Goal: Transaction & Acquisition: Purchase product/service

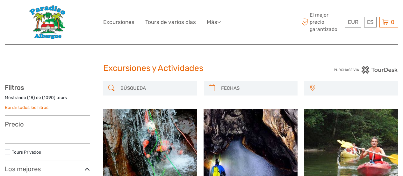
select select
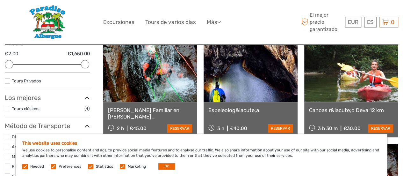
scroll to position [96, 0]
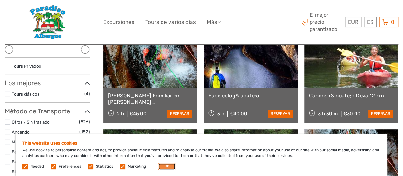
click at [166, 168] on button "OK" at bounding box center [166, 166] width 17 height 6
click at [166, 168] on link at bounding box center [150, 164] width 94 height 70
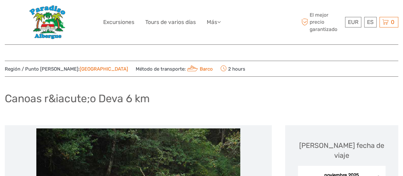
click at [62, 11] on img at bounding box center [47, 22] width 37 height 35
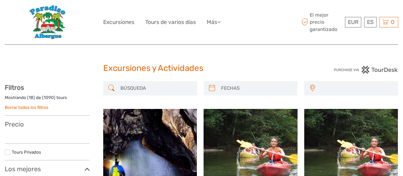
select select
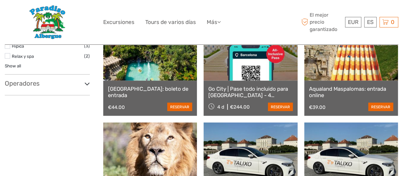
scroll to position [510, 0]
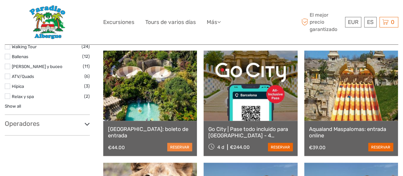
click at [178, 143] on link "reservar" at bounding box center [179, 147] width 25 height 8
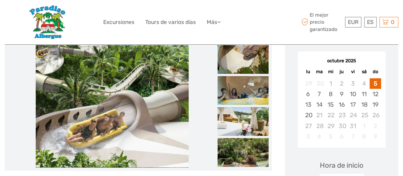
scroll to position [128, 0]
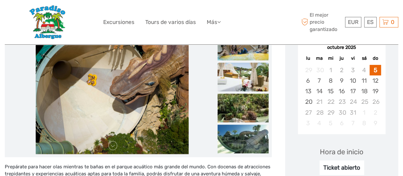
click at [235, 80] on img at bounding box center [243, 76] width 51 height 29
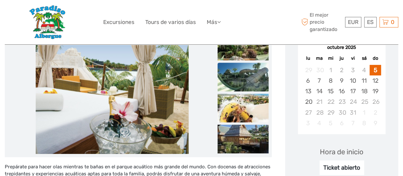
click at [242, 85] on img at bounding box center [243, 76] width 51 height 29
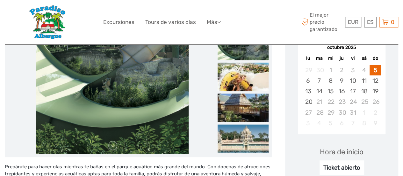
click at [242, 85] on img at bounding box center [243, 76] width 51 height 29
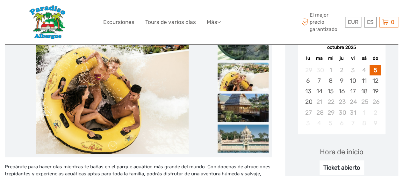
click at [251, 104] on img at bounding box center [243, 107] width 51 height 29
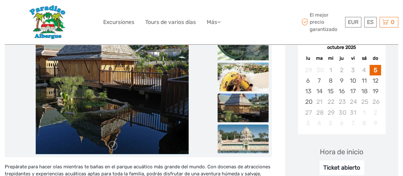
click at [251, 127] on img at bounding box center [243, 138] width 51 height 29
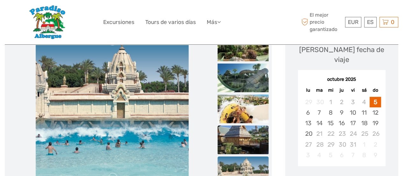
scroll to position [64, 0]
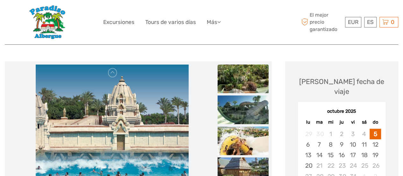
click at [241, 86] on img at bounding box center [243, 78] width 51 height 29
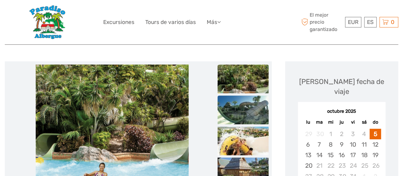
click at [247, 108] on img at bounding box center [243, 109] width 51 height 29
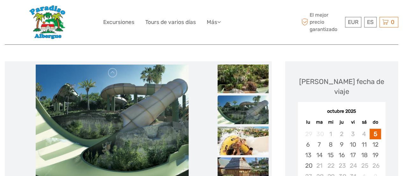
click at [249, 125] on ul at bounding box center [243, 65] width 51 height 310
click at [243, 135] on img at bounding box center [243, 140] width 51 height 29
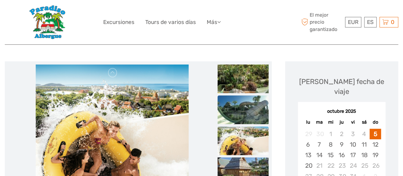
click at [242, 111] on img at bounding box center [243, 109] width 51 height 29
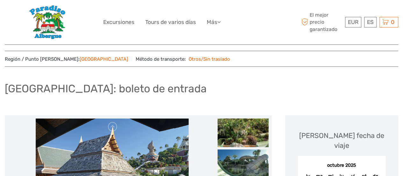
scroll to position [0, 0]
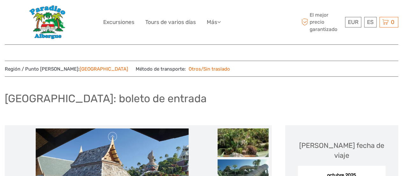
click at [347, 149] on div "Elija fecha de viaje" at bounding box center [342, 150] width 100 height 20
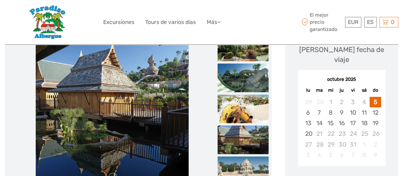
scroll to position [64, 0]
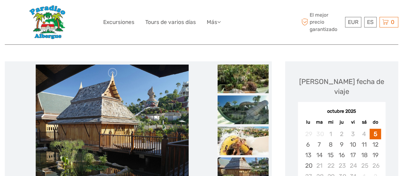
click at [350, 108] on div "octubre 2025" at bounding box center [342, 111] width 88 height 7
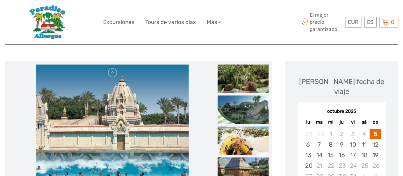
click at [349, 108] on div "octubre 2025" at bounding box center [342, 111] width 88 height 7
click at [356, 87] on div "Elija fecha de viaje octubre 2025 lu ma mi ju vi sá do 29 30 1 2 3 4 5 6 7 8 9 …" at bounding box center [342, 135] width 100 height 134
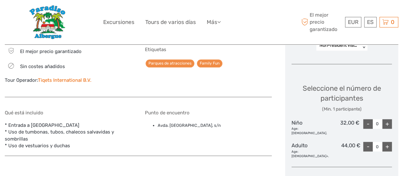
scroll to position [287, 0]
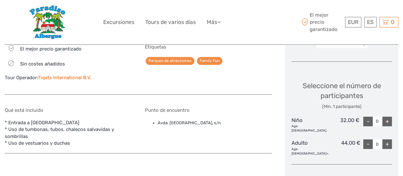
click at [386, 116] on div "+" at bounding box center [388, 121] width 10 height 10
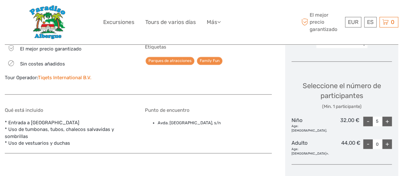
click at [386, 116] on div "+" at bounding box center [388, 121] width 10 height 10
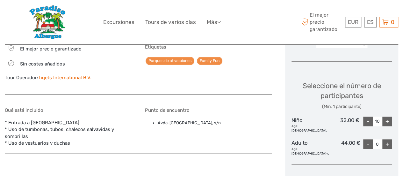
click at [385, 116] on div "+" at bounding box center [388, 121] width 10 height 10
click at [384, 116] on div "+" at bounding box center [388, 121] width 10 height 10
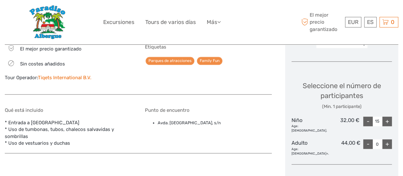
click at [384, 116] on div "+" at bounding box center [388, 121] width 10 height 10
click at [382, 116] on input "18" at bounding box center [378, 121] width 10 height 10
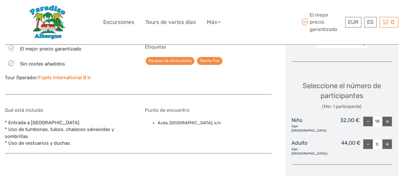
click at [382, 116] on input "18" at bounding box center [378, 121] width 10 height 10
click at [388, 116] on div "+" at bounding box center [388, 121] width 10 height 10
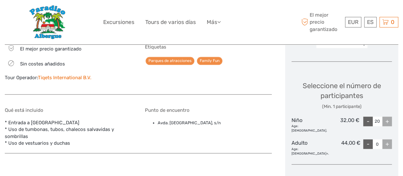
click at [388, 116] on div "+" at bounding box center [388, 121] width 10 height 10
click at [390, 139] on div "+" at bounding box center [388, 144] width 10 height 10
click at [388, 139] on div "+" at bounding box center [388, 144] width 10 height 10
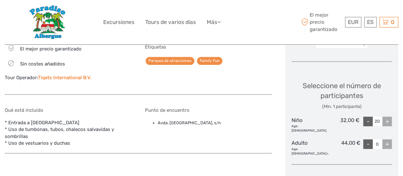
click at [368, 139] on div "-" at bounding box center [368, 144] width 10 height 10
click at [384, 139] on div "+" at bounding box center [388, 144] width 10 height 10
click at [370, 116] on div "-" at bounding box center [368, 121] width 10 height 10
click at [369, 116] on div "-" at bounding box center [368, 121] width 10 height 10
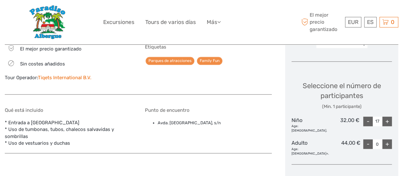
click at [368, 116] on div "-" at bounding box center [368, 121] width 10 height 10
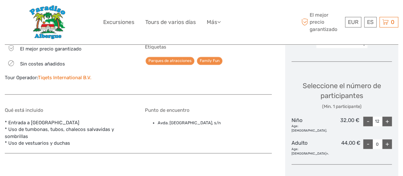
click at [368, 116] on div "-" at bounding box center [368, 121] width 10 height 10
click at [366, 105] on div "Seleccione el número de participantes (Min. 1 participante) Niño Age: 3 - 11. 3…" at bounding box center [342, 115] width 100 height 87
click at [369, 116] on div "-" at bounding box center [368, 121] width 10 height 10
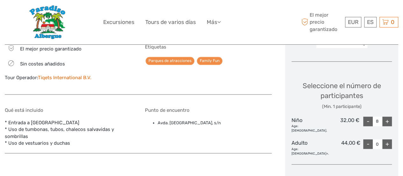
click at [369, 116] on div "-" at bounding box center [368, 121] width 10 height 10
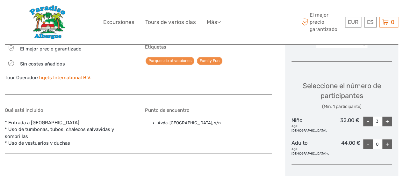
click at [369, 116] on div "-" at bounding box center [368, 121] width 10 height 10
click at [370, 116] on div "-" at bounding box center [368, 121] width 10 height 10
type input "0"
click at [370, 116] on div "-" at bounding box center [368, 121] width 10 height 10
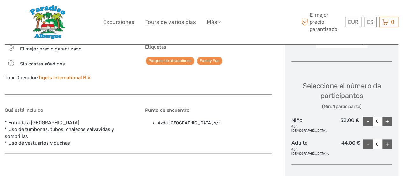
click at [389, 139] on div "+" at bounding box center [388, 144] width 10 height 10
click at [388, 139] on div "+" at bounding box center [388, 144] width 10 height 10
click at [385, 139] on div "+" at bounding box center [388, 144] width 10 height 10
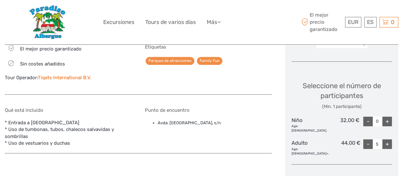
click at [385, 139] on div "+" at bounding box center [388, 144] width 10 height 10
click at [384, 139] on div "+" at bounding box center [388, 144] width 10 height 10
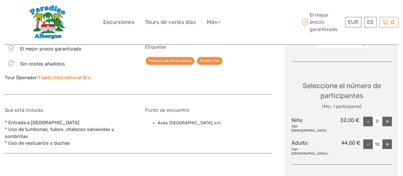
click at [383, 139] on div "+" at bounding box center [388, 144] width 10 height 10
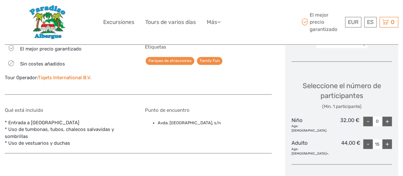
click at [383, 139] on div "+" at bounding box center [388, 144] width 10 height 10
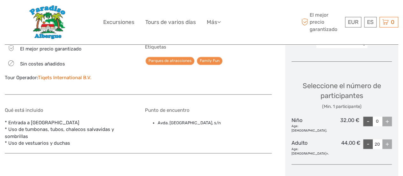
click at [383, 139] on div "+" at bounding box center [388, 144] width 10 height 10
click at [363, 116] on div "-" at bounding box center [368, 121] width 10 height 10
click at [365, 116] on div "-" at bounding box center [368, 121] width 10 height 10
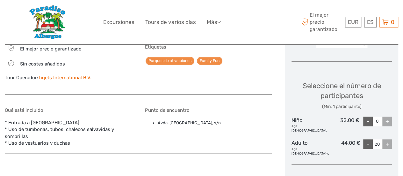
click at [365, 116] on div "-" at bounding box center [368, 121] width 10 height 10
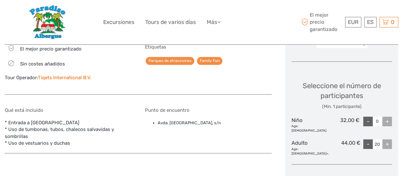
click at [365, 116] on div "-" at bounding box center [368, 121] width 10 height 10
click at [369, 139] on div "-" at bounding box center [368, 144] width 10 height 10
click at [368, 139] on div "-" at bounding box center [368, 144] width 10 height 10
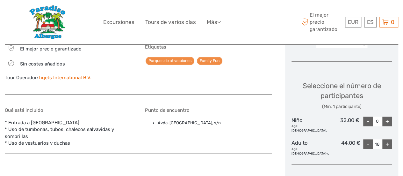
click at [368, 139] on div "-" at bounding box center [368, 144] width 10 height 10
click at [369, 139] on div "-" at bounding box center [368, 144] width 10 height 10
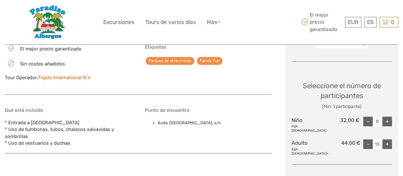
click at [369, 139] on div "-" at bounding box center [368, 144] width 10 height 10
click at [368, 139] on div "-" at bounding box center [368, 144] width 10 height 10
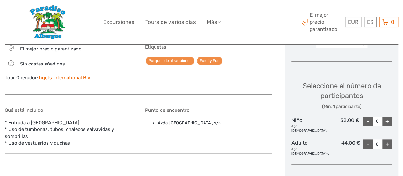
click at [368, 139] on div "-" at bounding box center [368, 144] width 10 height 10
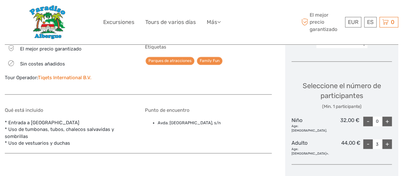
click at [367, 139] on div "-" at bounding box center [368, 144] width 10 height 10
click at [366, 139] on div "-" at bounding box center [368, 144] width 10 height 10
type input "0"
click at [366, 139] on div "-" at bounding box center [368, 144] width 10 height 10
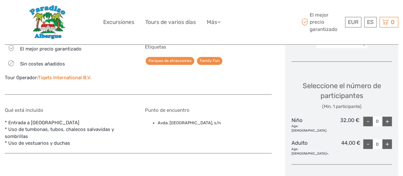
click at [366, 139] on div "-" at bounding box center [368, 144] width 10 height 10
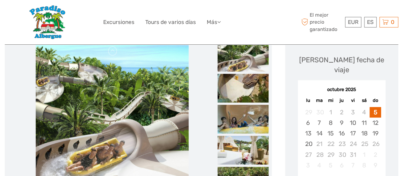
scroll to position [96, 0]
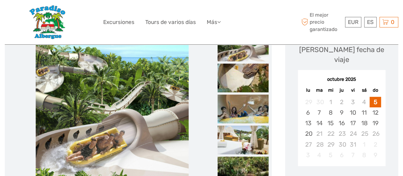
click at [250, 50] on img at bounding box center [243, 47] width 51 height 29
click at [247, 84] on img at bounding box center [243, 77] width 51 height 29
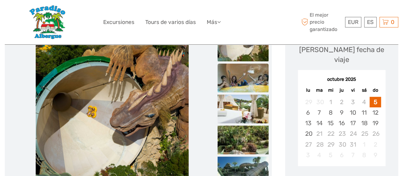
click at [247, 85] on img at bounding box center [243, 77] width 51 height 29
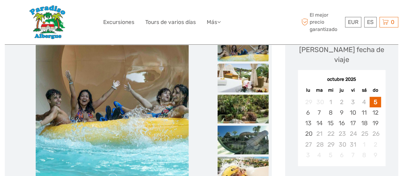
click at [247, 86] on img at bounding box center [243, 77] width 51 height 29
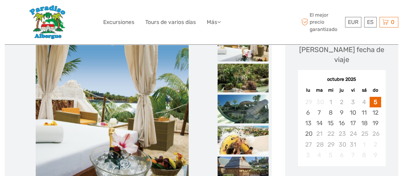
click at [247, 86] on img at bounding box center [243, 77] width 51 height 29
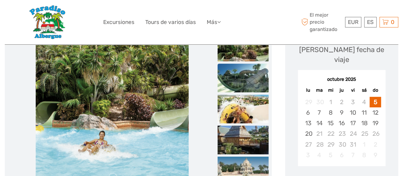
click at [247, 88] on img at bounding box center [243, 77] width 51 height 29
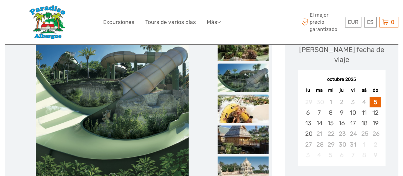
click at [237, 110] on img at bounding box center [243, 108] width 51 height 29
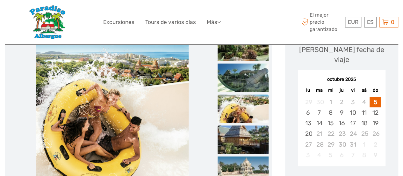
click at [243, 127] on img at bounding box center [243, 139] width 51 height 29
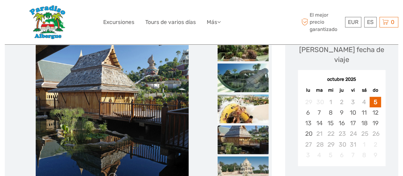
click at [244, 129] on img at bounding box center [243, 139] width 51 height 29
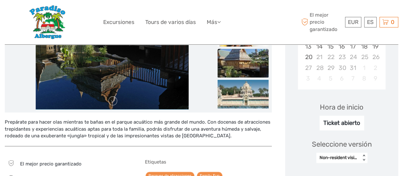
scroll to position [191, 0]
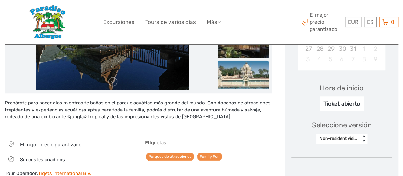
click at [254, 76] on img at bounding box center [243, 75] width 51 height 29
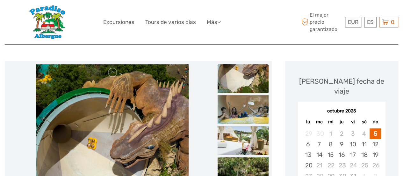
scroll to position [64, 0]
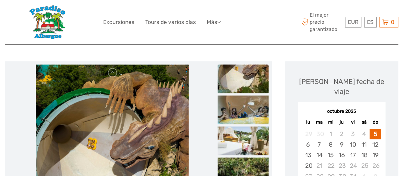
click at [235, 91] on img at bounding box center [243, 78] width 51 height 29
click at [233, 109] on img at bounding box center [243, 109] width 51 height 29
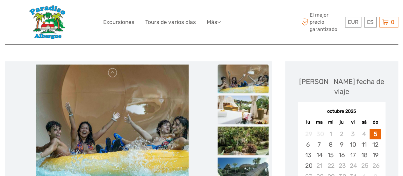
click at [234, 124] on img at bounding box center [243, 109] width 51 height 29
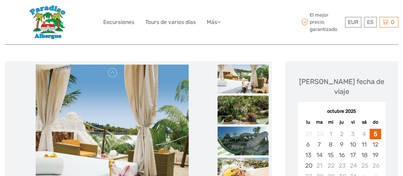
click at [243, 116] on img at bounding box center [243, 109] width 51 height 29
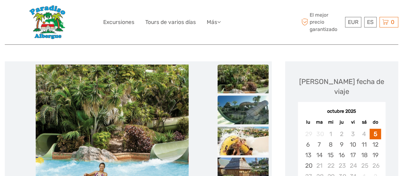
click at [243, 118] on img at bounding box center [243, 109] width 51 height 29
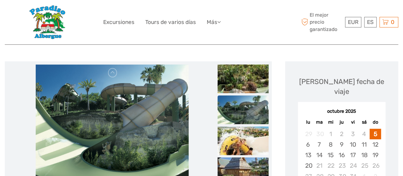
click at [243, 118] on img at bounding box center [243, 109] width 51 height 29
click at [241, 135] on img at bounding box center [243, 140] width 51 height 29
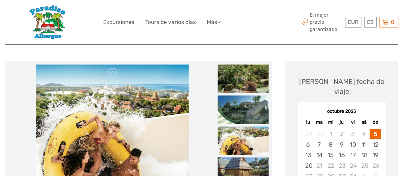
scroll to position [96, 0]
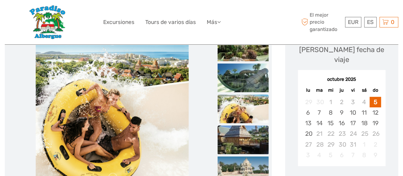
click at [247, 141] on img at bounding box center [243, 139] width 51 height 29
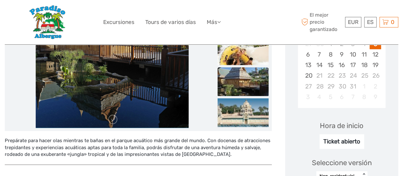
scroll to position [159, 0]
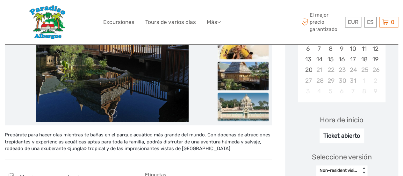
click at [253, 114] on img at bounding box center [243, 106] width 51 height 29
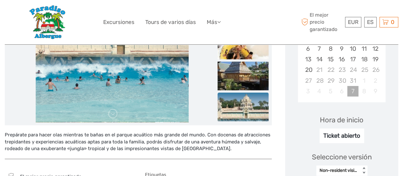
scroll to position [128, 0]
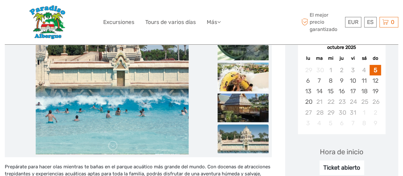
click at [344, 147] on div "Hora de inicio" at bounding box center [342, 152] width 44 height 10
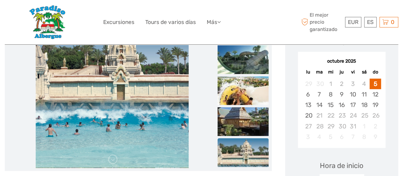
scroll to position [96, 0]
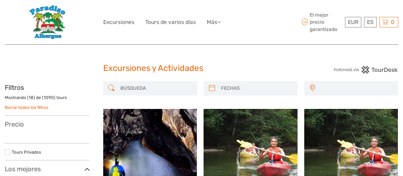
select select
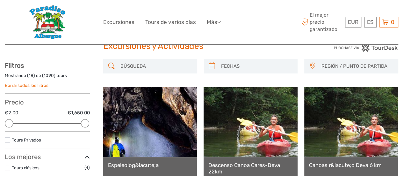
scroll to position [32, 0]
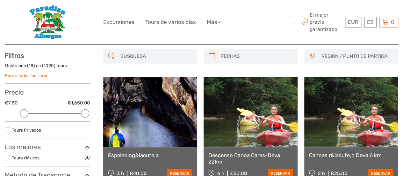
drag, startPoint x: 11, startPoint y: 113, endPoint x: 25, endPoint y: 101, distance: 18.5
click at [25, 101] on div "Precio €7.50 €1,650.00 Deshacer" at bounding box center [47, 104] width 85 height 33
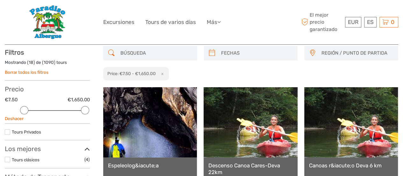
scroll to position [36, 0]
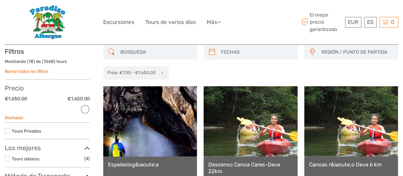
drag, startPoint x: 25, startPoint y: 105, endPoint x: 106, endPoint y: 113, distance: 81.7
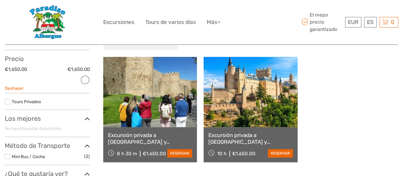
scroll to position [68, 0]
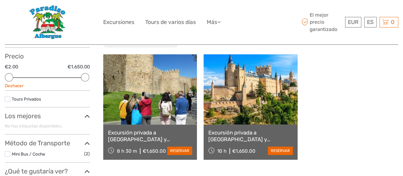
drag, startPoint x: 81, startPoint y: 78, endPoint x: 0, endPoint y: 91, distance: 81.9
